Goal: Obtain resource: Download file/media

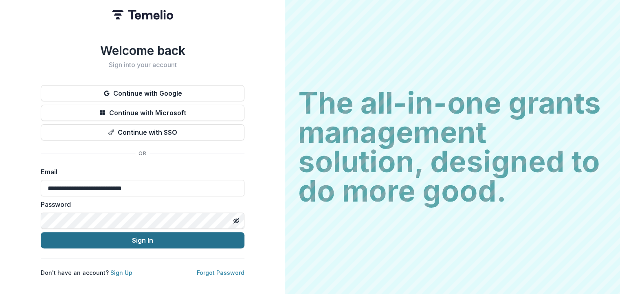
click at [144, 238] on button "Sign In" at bounding box center [143, 240] width 204 height 16
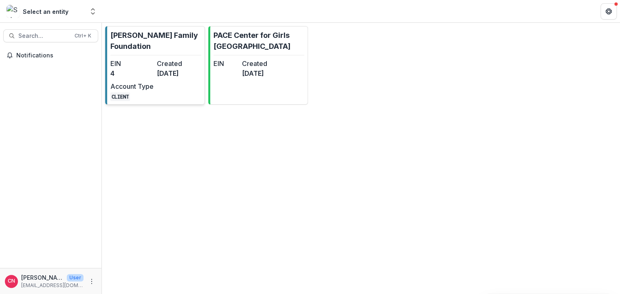
click at [137, 68] on dd "4" at bounding box center [131, 73] width 43 height 10
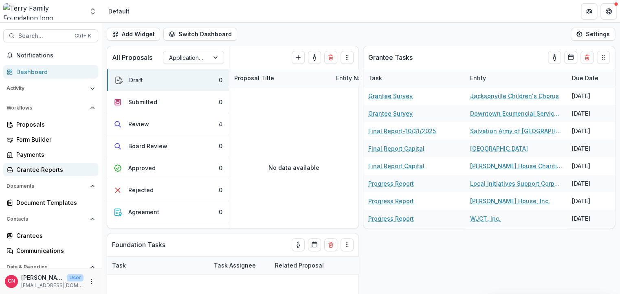
click at [34, 170] on div "Grantee Reports" at bounding box center [53, 169] width 75 height 9
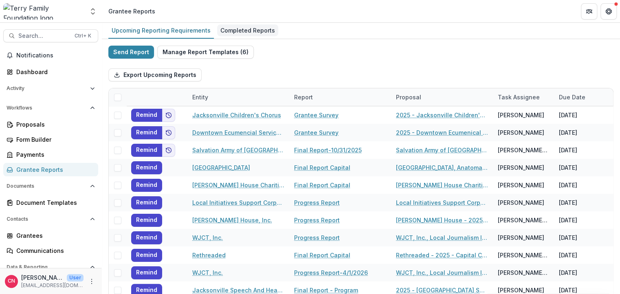
click at [239, 28] on div "Completed Reports" at bounding box center [247, 30] width 61 height 12
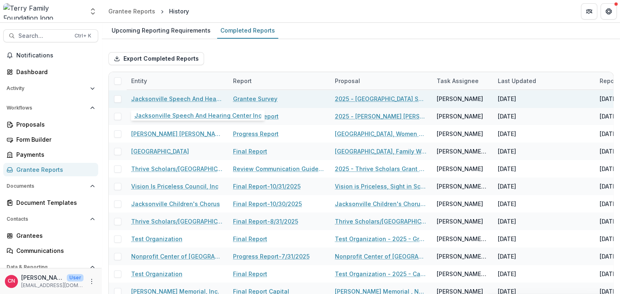
click at [180, 99] on link "Jacksonville Speech And Hearing Center Inc" at bounding box center [177, 98] width 92 height 9
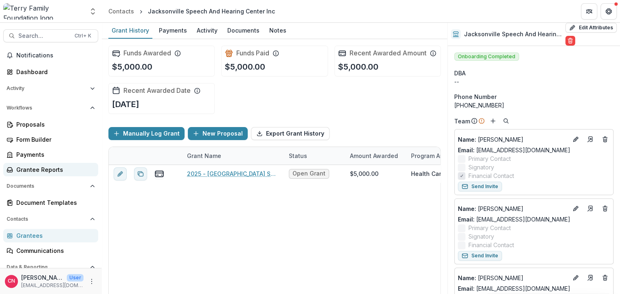
click at [48, 169] on div "Grantee Reports" at bounding box center [53, 169] width 75 height 9
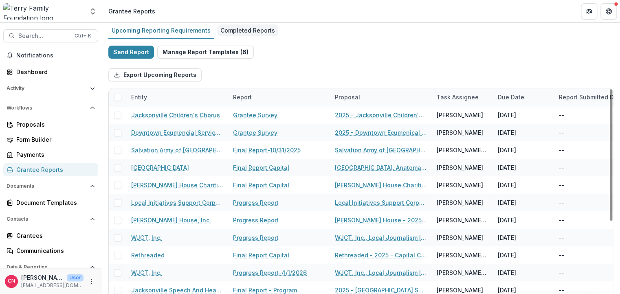
click at [257, 28] on div "Completed Reports" at bounding box center [247, 30] width 61 height 12
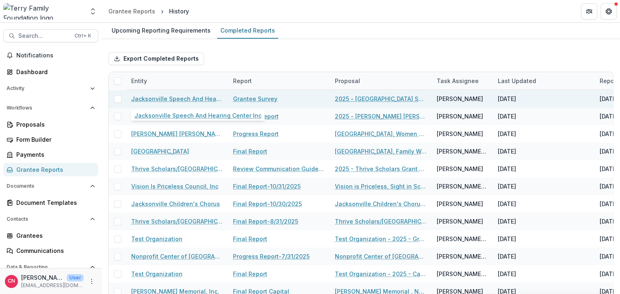
click at [186, 95] on link "Jacksonville Speech And Hearing Center Inc" at bounding box center [177, 98] width 92 height 9
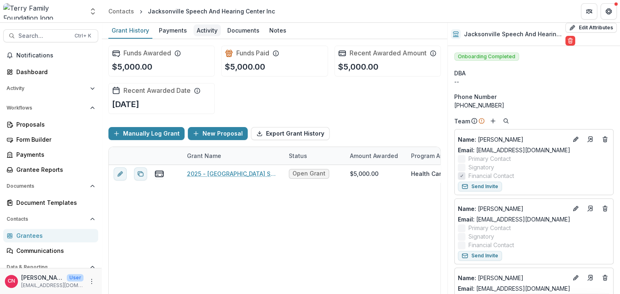
click at [202, 28] on div "Activity" at bounding box center [206, 30] width 27 height 12
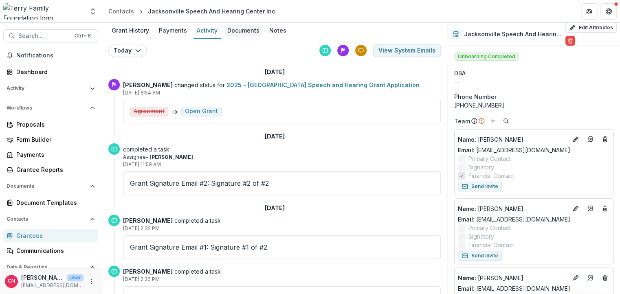
click at [235, 30] on div "Documents" at bounding box center [243, 30] width 39 height 12
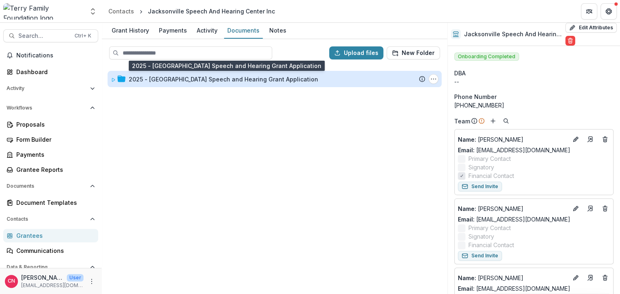
click at [225, 79] on div "2025 - [GEOGRAPHIC_DATA] Speech and Hearing Grant Application" at bounding box center [223, 79] width 189 height 9
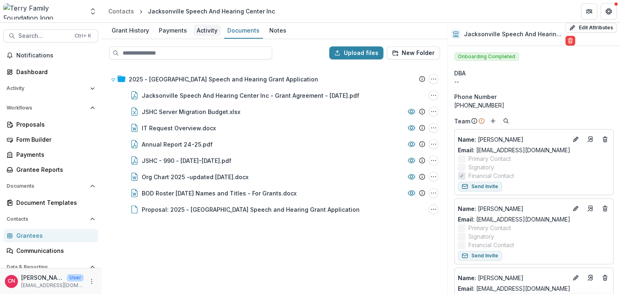
click at [206, 29] on div "Activity" at bounding box center [206, 30] width 27 height 12
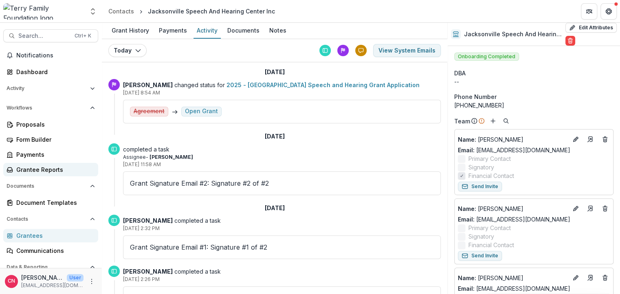
click at [36, 168] on div "Grantee Reports" at bounding box center [53, 169] width 75 height 9
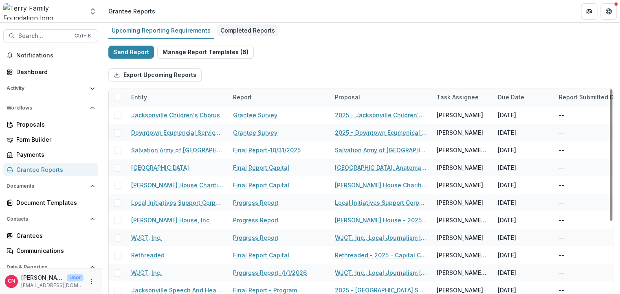
click at [250, 37] on link "Completed Reports" at bounding box center [247, 31] width 61 height 16
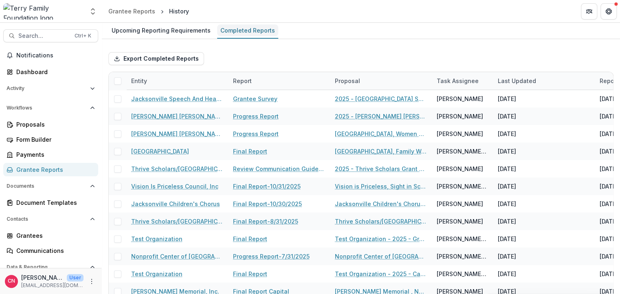
click at [258, 27] on div "Completed Reports" at bounding box center [247, 30] width 61 height 12
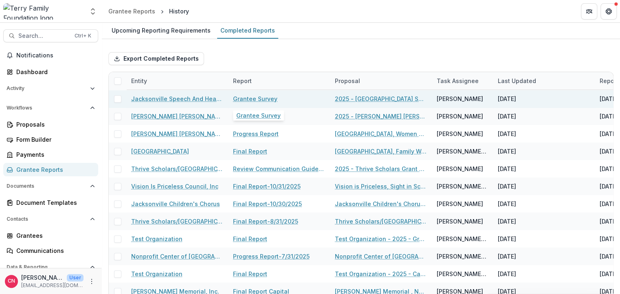
click at [240, 99] on link "Grantee Survey" at bounding box center [255, 98] width 44 height 9
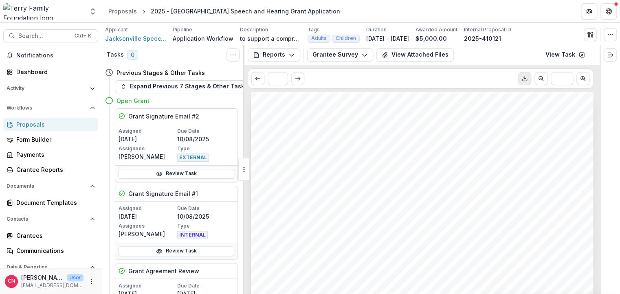
click at [524, 73] on button "Download PDF" at bounding box center [524, 78] width 13 height 13
click at [167, 108] on div "Open Grant" at bounding box center [171, 100] width 133 height 15
